Goal: Information Seeking & Learning: Compare options

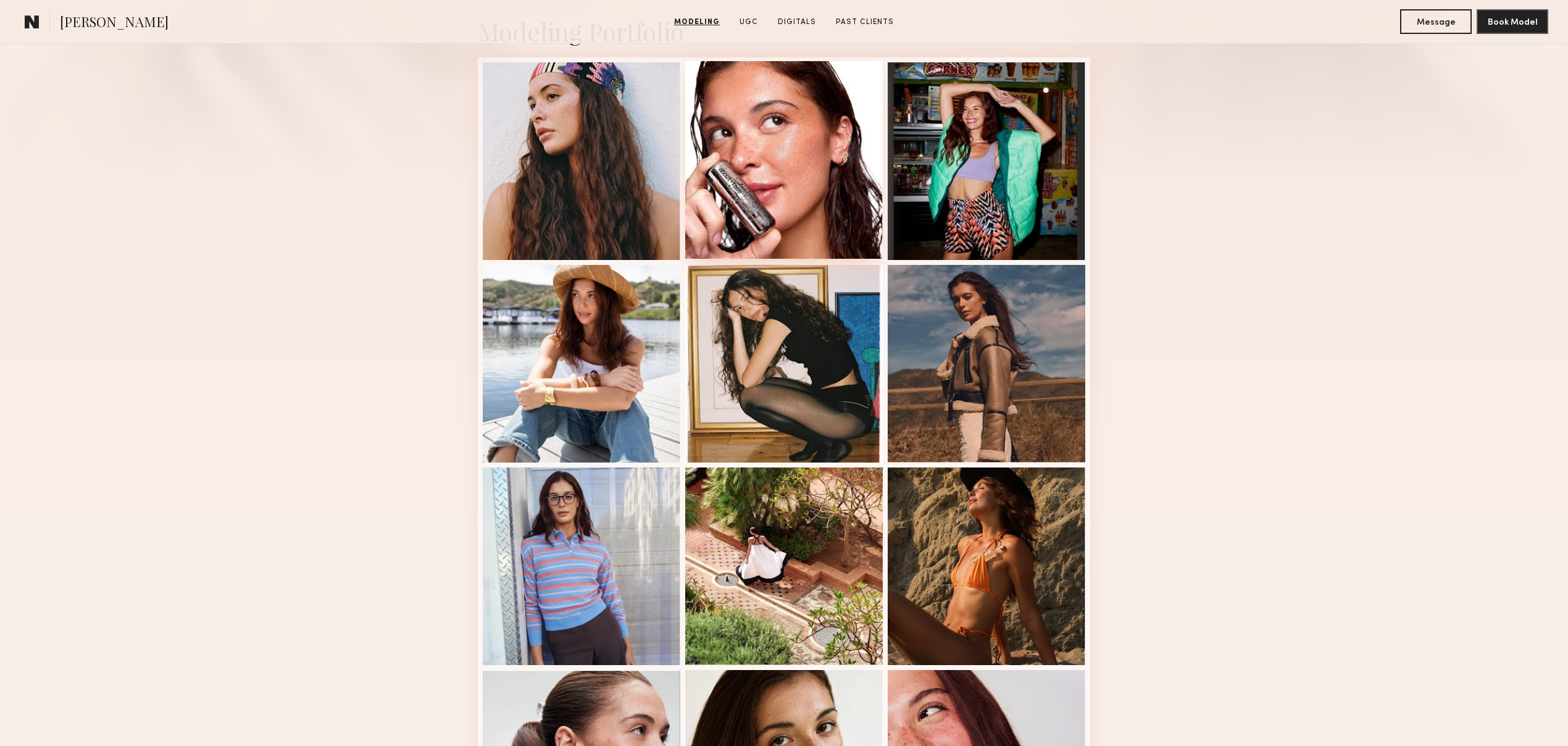
scroll to position [96, 0]
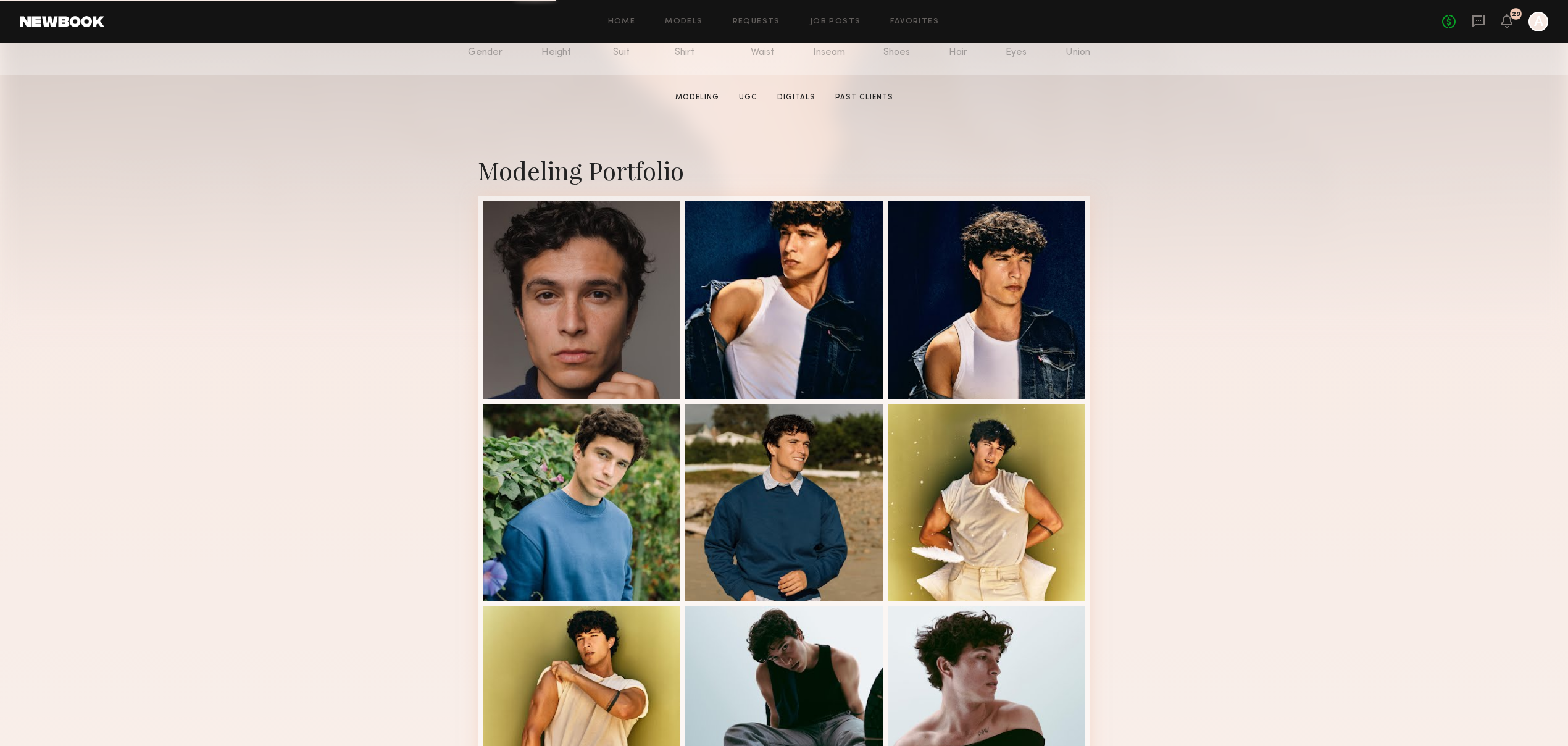
scroll to position [258, 0]
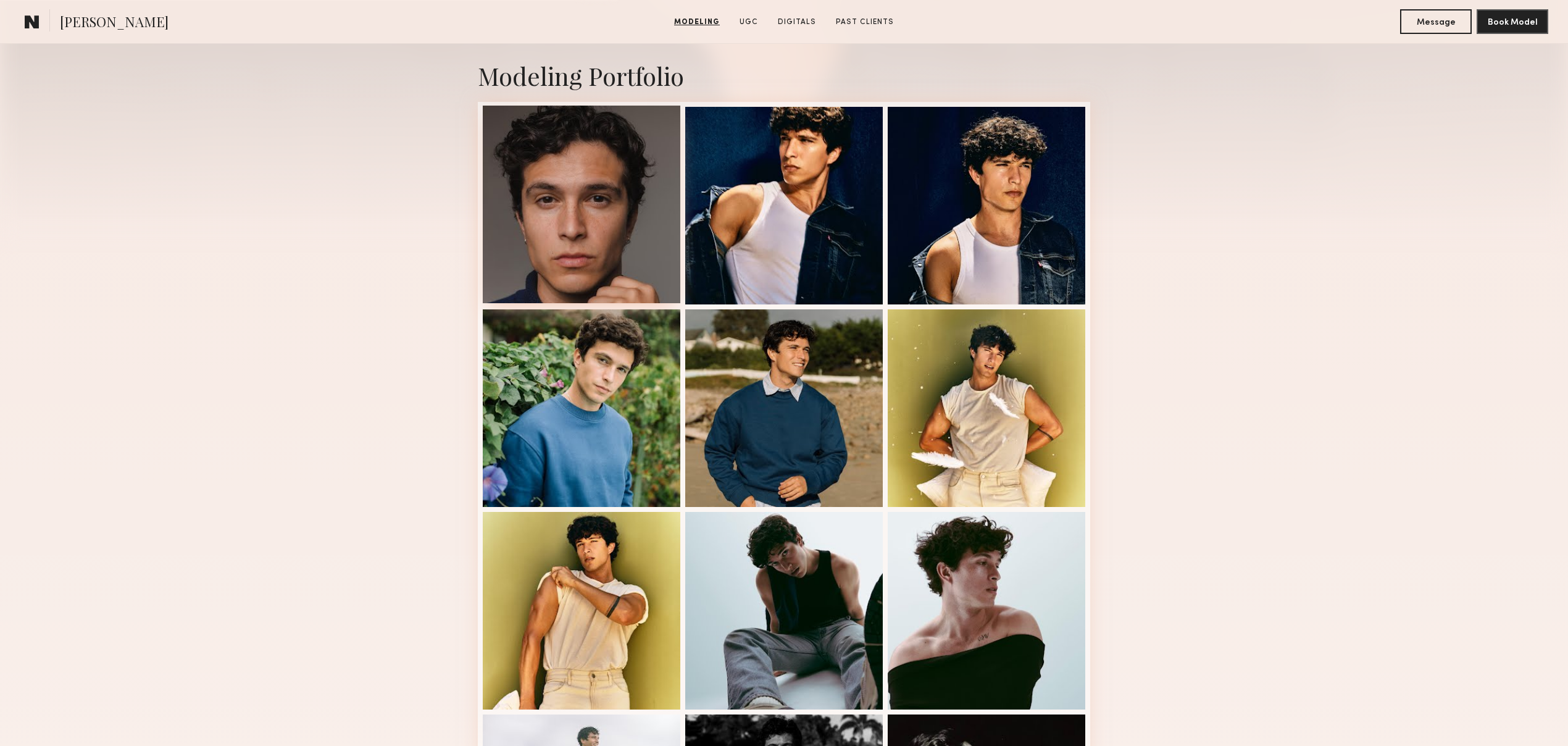
click at [542, 173] on div at bounding box center [581, 204] width 198 height 198
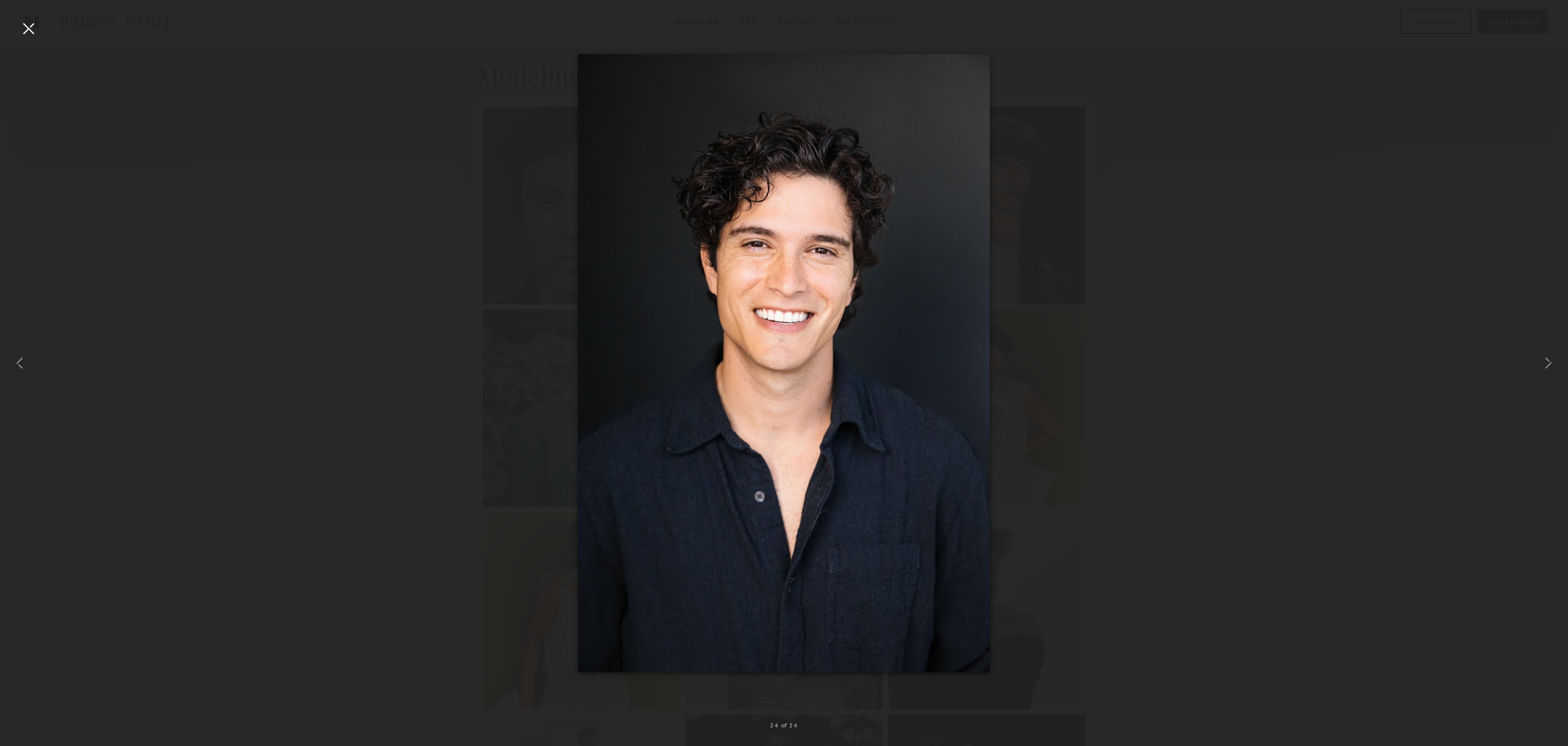
click at [22, 30] on div at bounding box center [28, 28] width 20 height 20
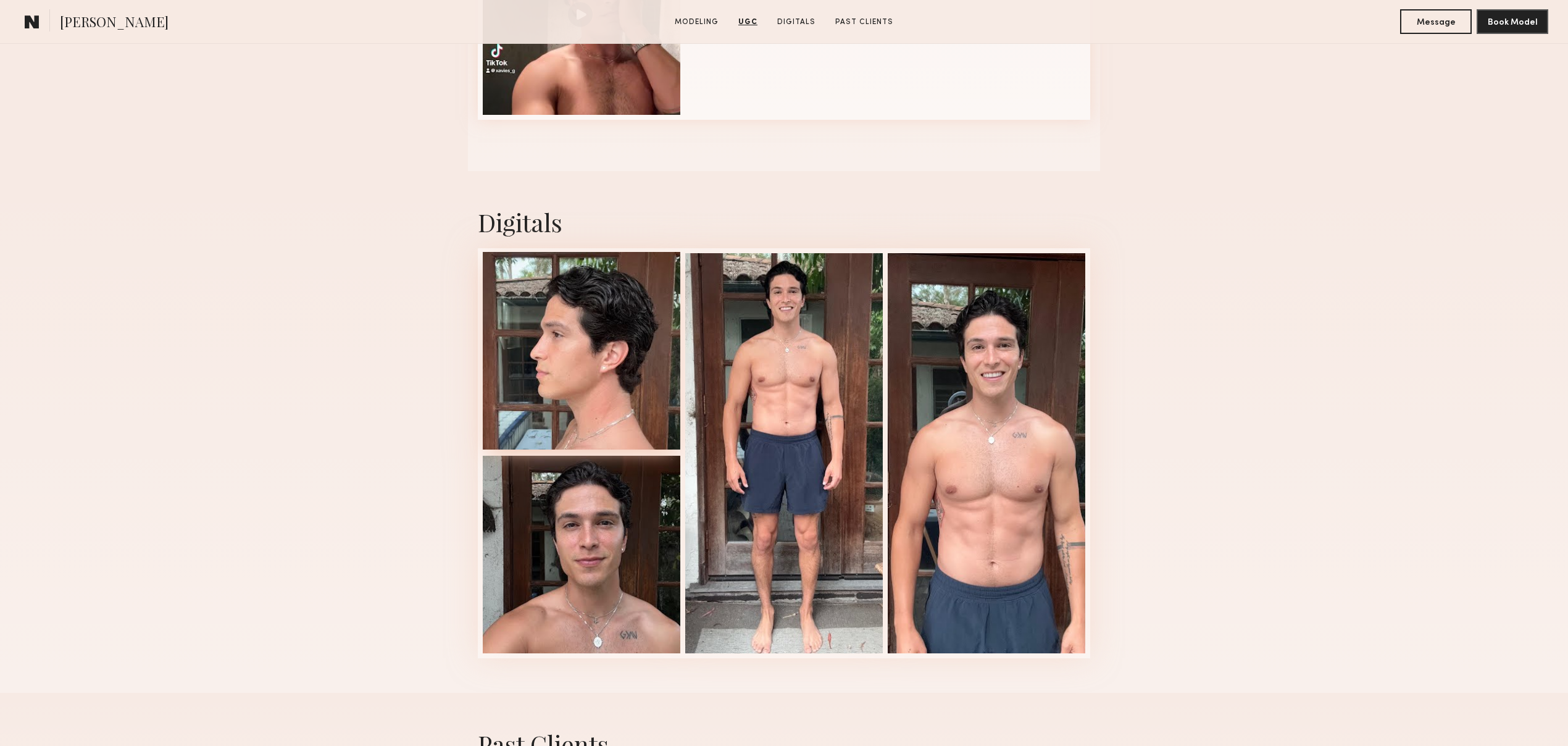
scroll to position [2204, 0]
click at [539, 370] on div at bounding box center [581, 350] width 198 height 198
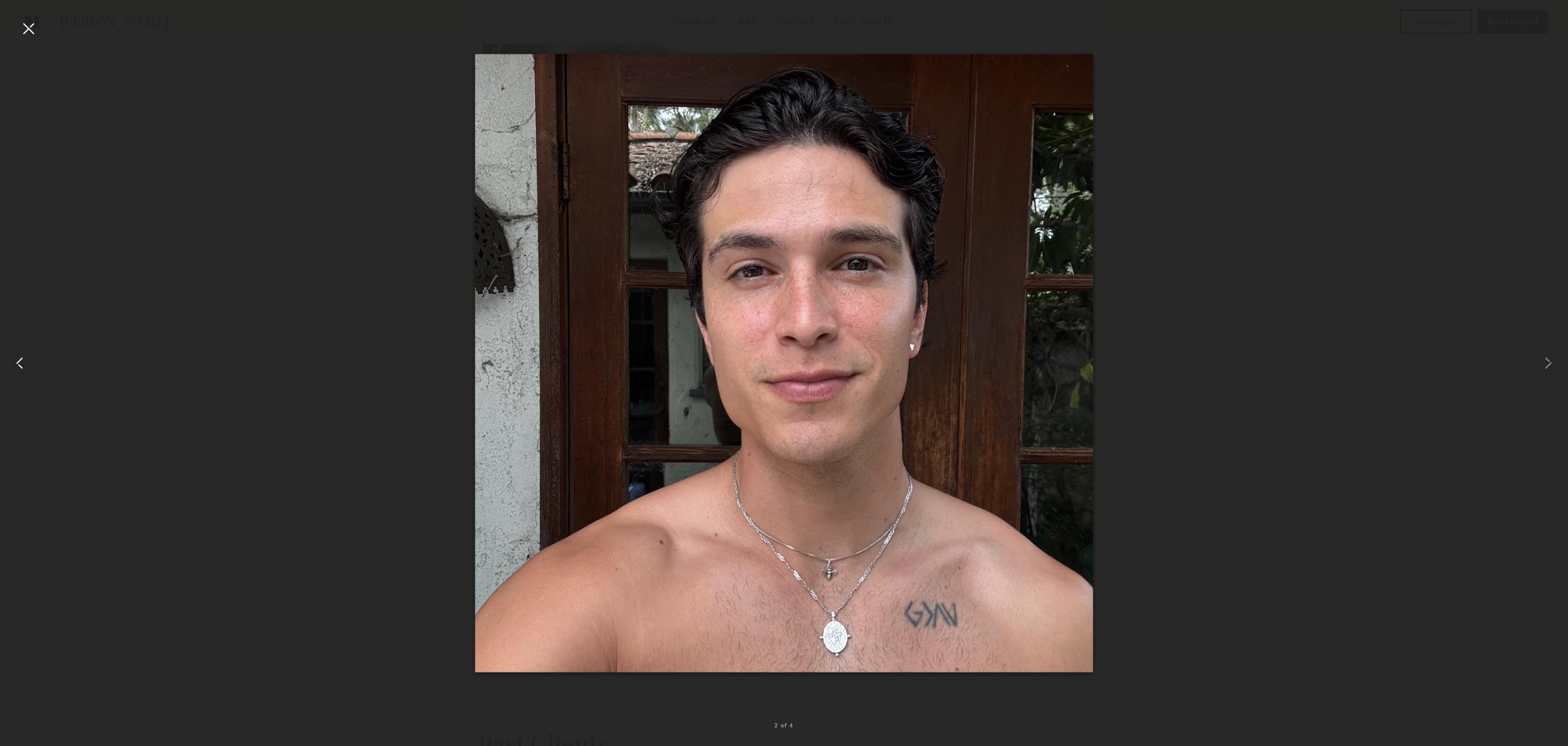
click at [29, 32] on div at bounding box center [28, 28] width 20 height 20
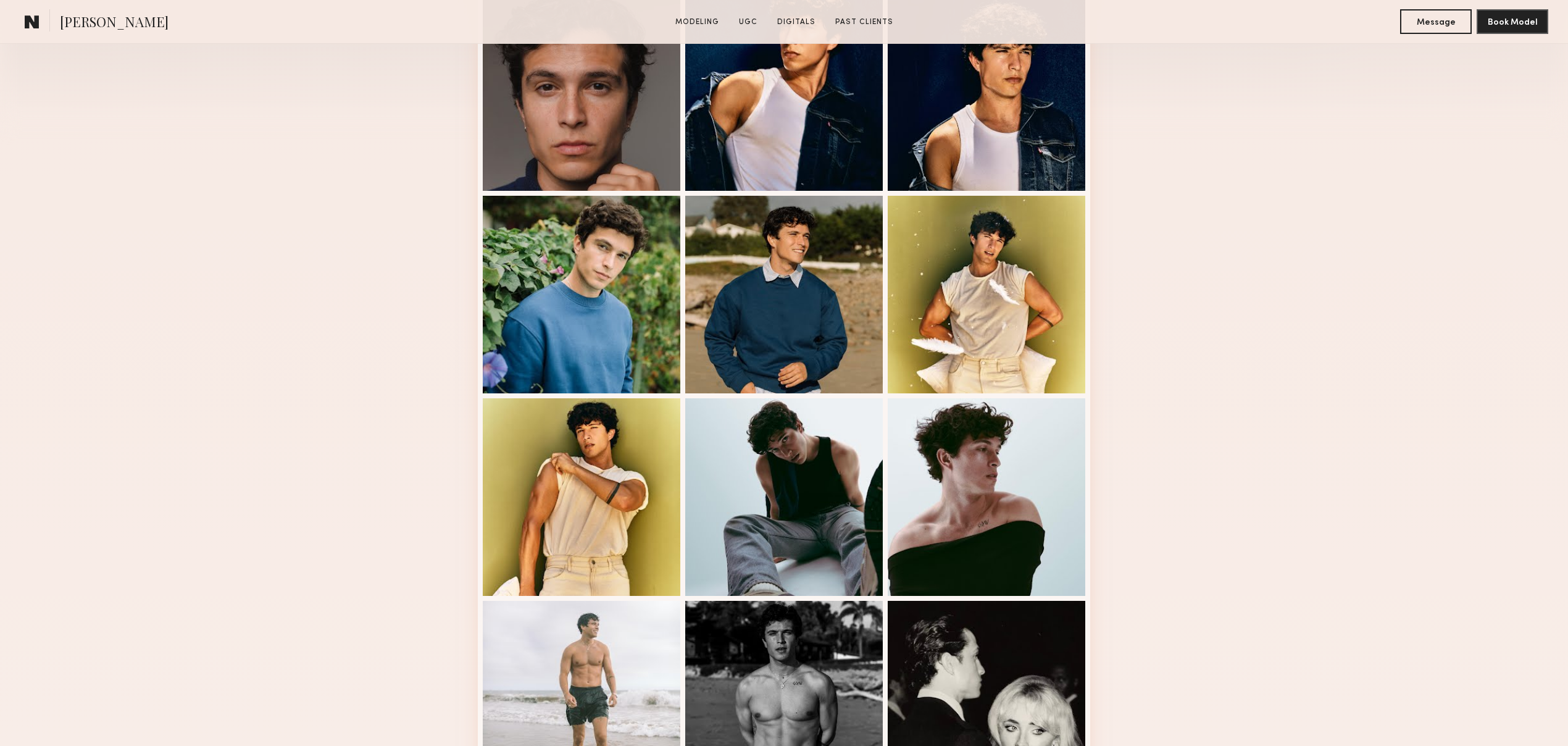
scroll to position [369, 0]
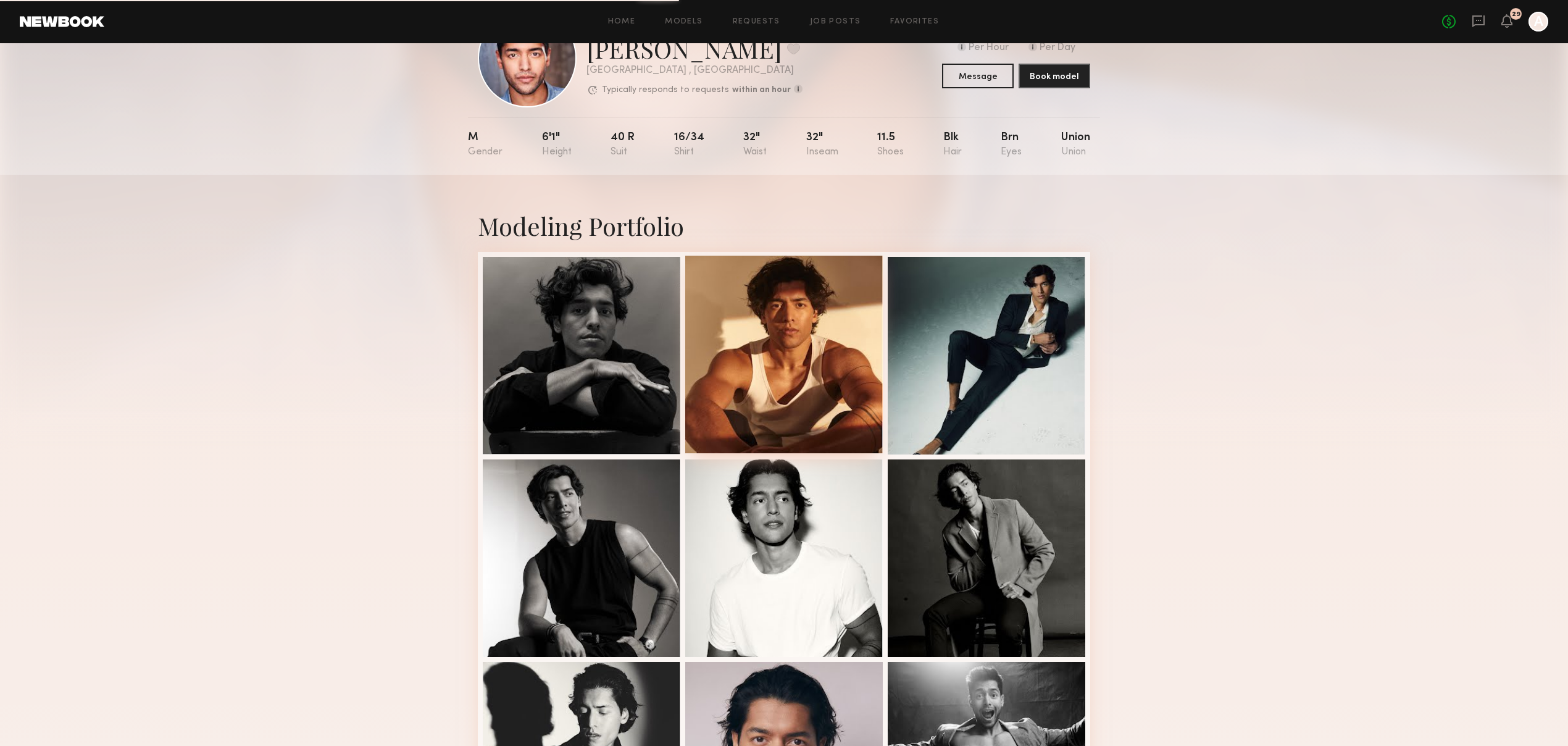
scroll to position [65, 0]
click at [846, 359] on div at bounding box center [783, 354] width 198 height 198
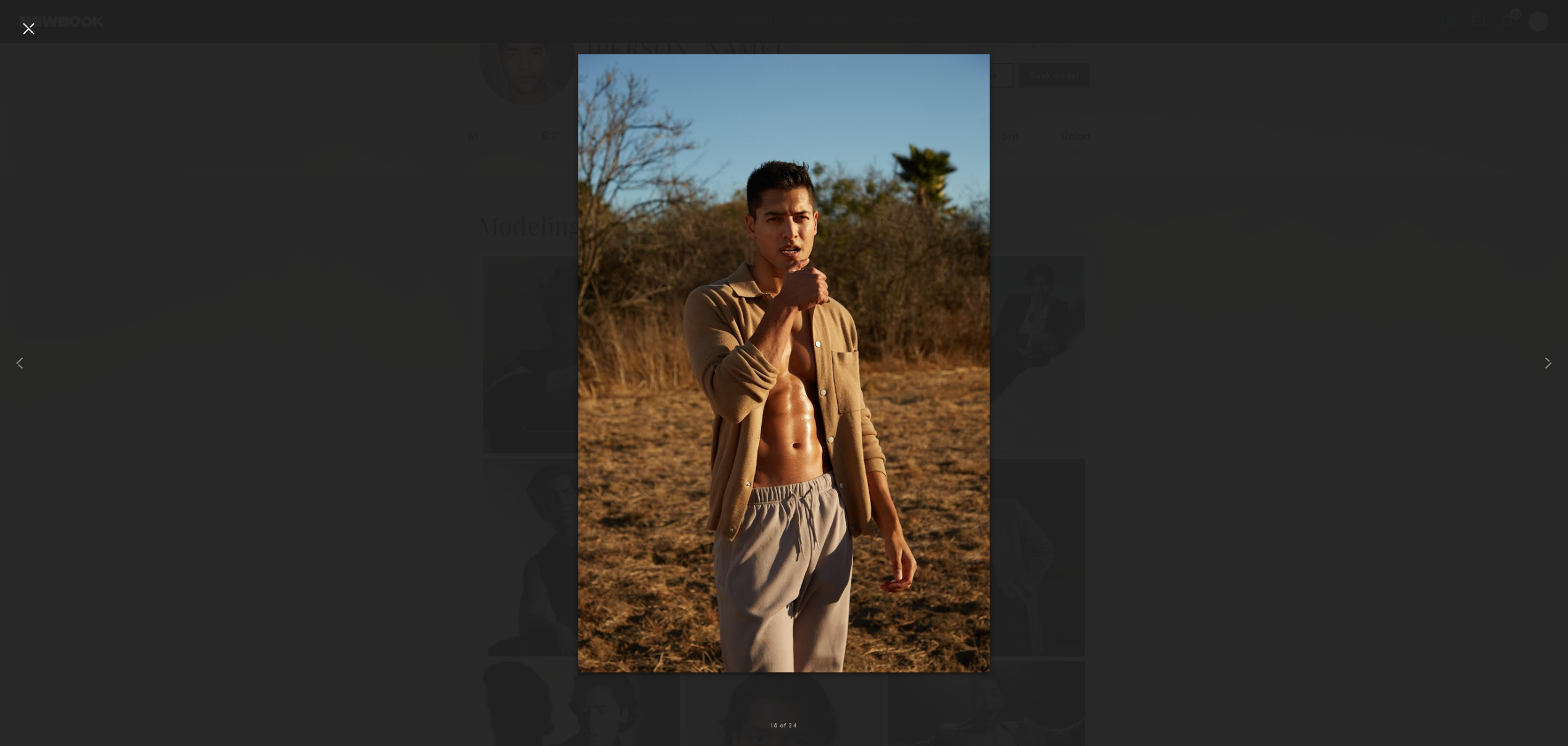
click at [35, 29] on div at bounding box center [28, 28] width 20 height 20
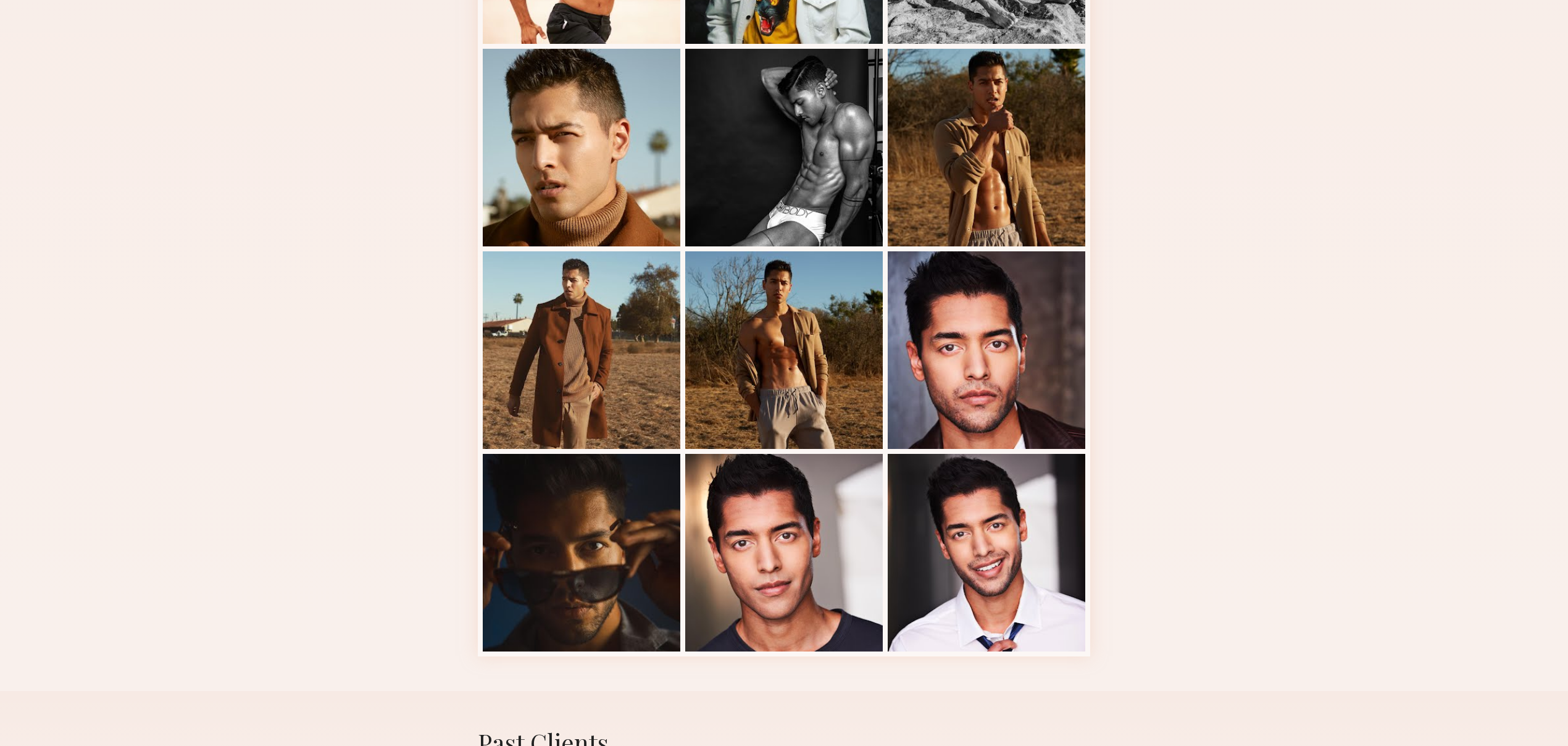
scroll to position [1310, 0]
